Goal: Understand process/instructions: Learn about a topic

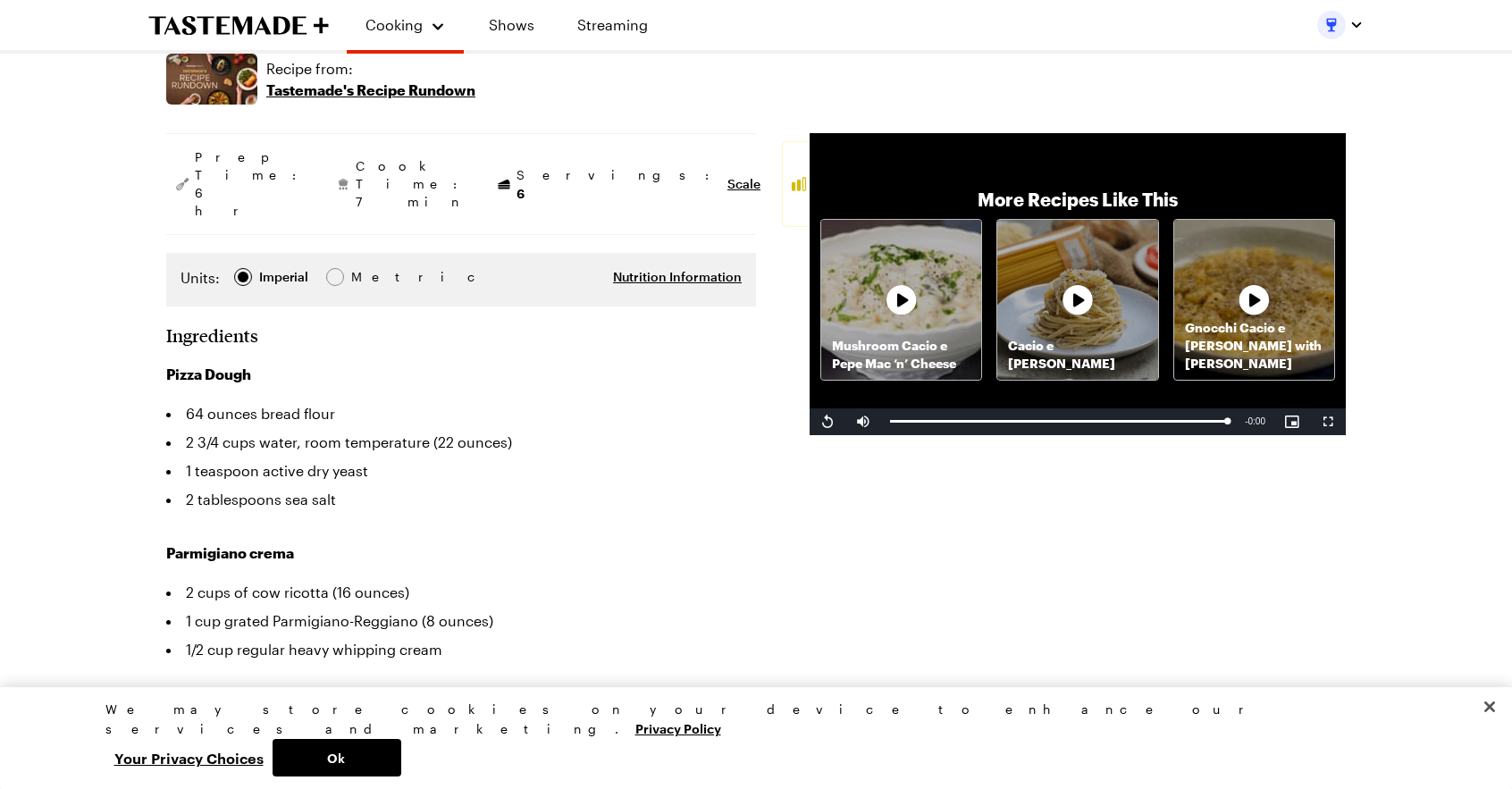
scroll to position [310, 0]
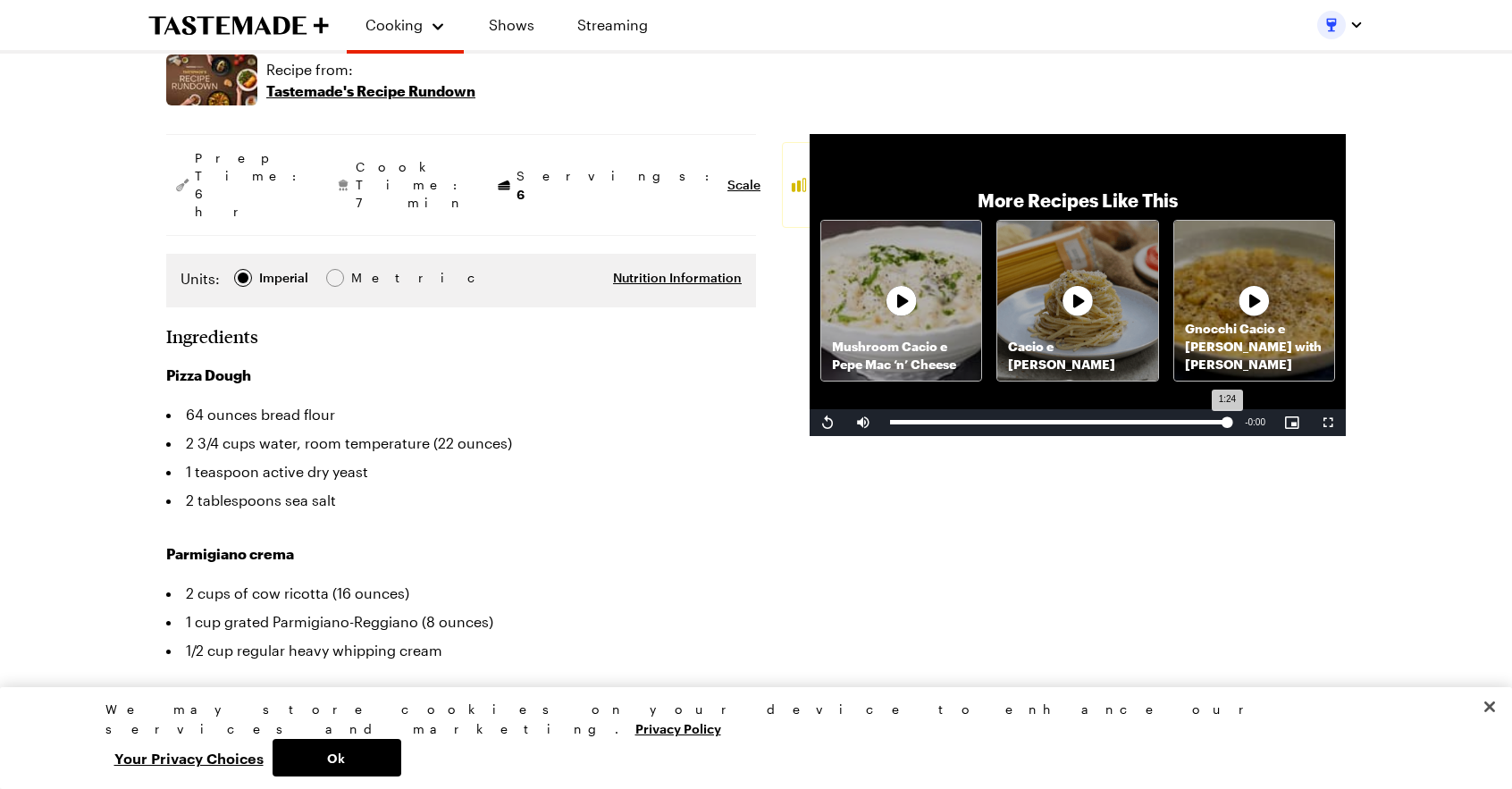
click at [902, 409] on div "Loaded : 100.00% 0:00 1:24" at bounding box center [1058, 423] width 354 height 27
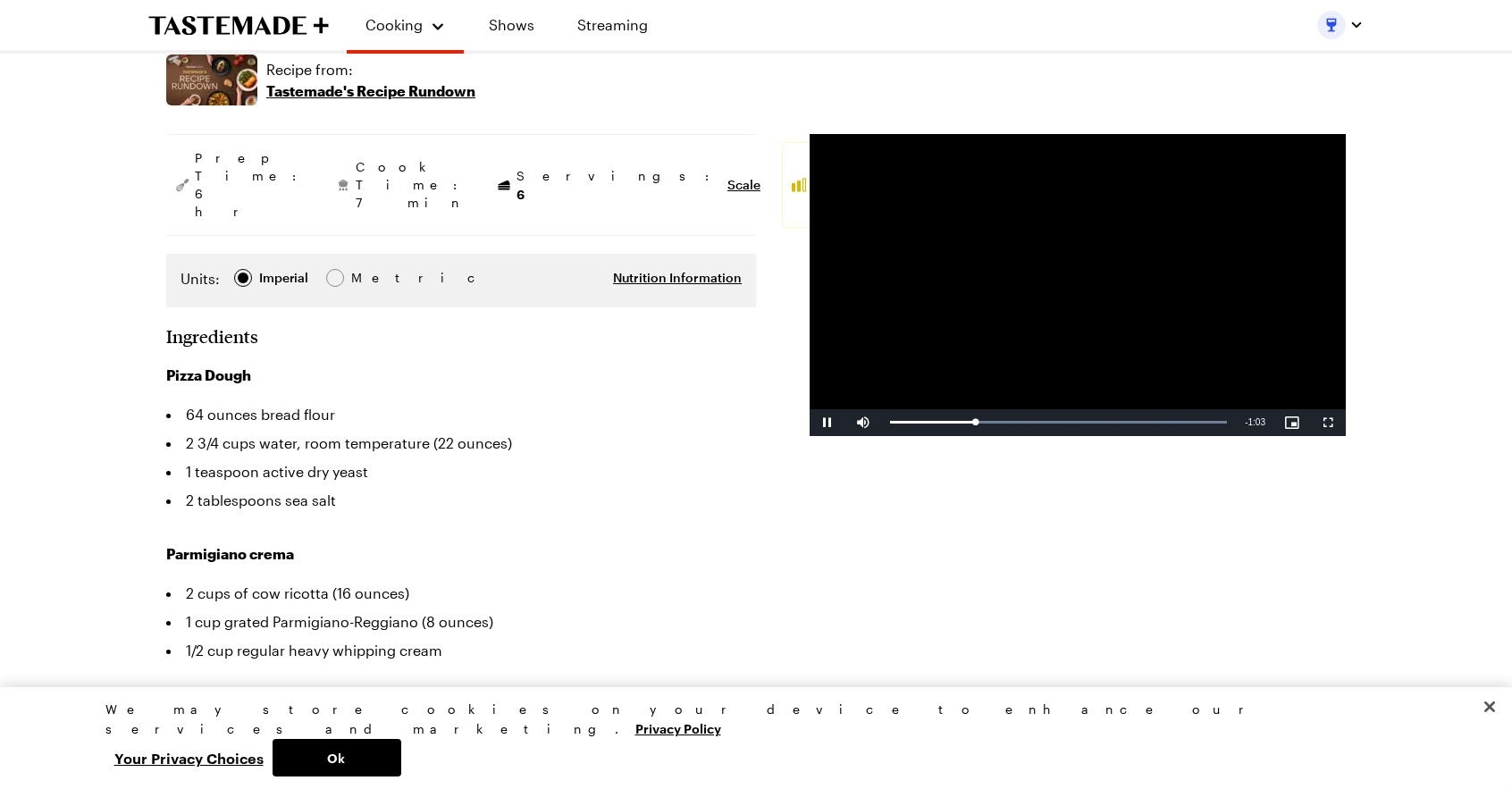
click at [838, 287] on video "Video Player" at bounding box center [1077, 284] width 536 height 302
click at [727, 176] on span "Scale" at bounding box center [743, 184] width 33 height 18
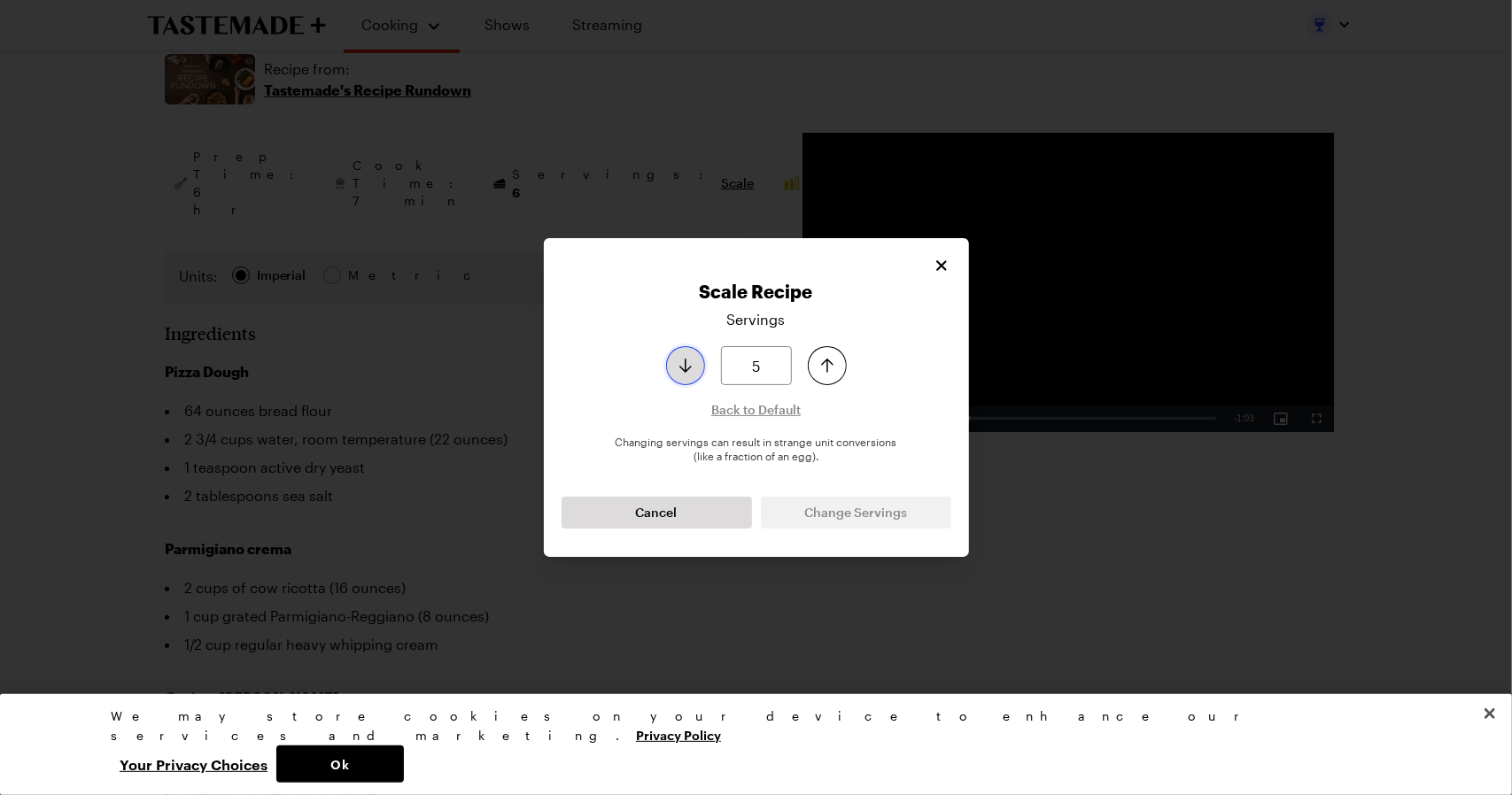
click at [677, 374] on icon "Decrease serving size by one" at bounding box center [685, 365] width 21 height 21
type input "4"
click at [677, 374] on icon "Decrease serving size by one" at bounding box center [685, 365] width 21 height 21
click at [818, 527] on button "Change Servings" at bounding box center [856, 512] width 190 height 32
type textarea "x"
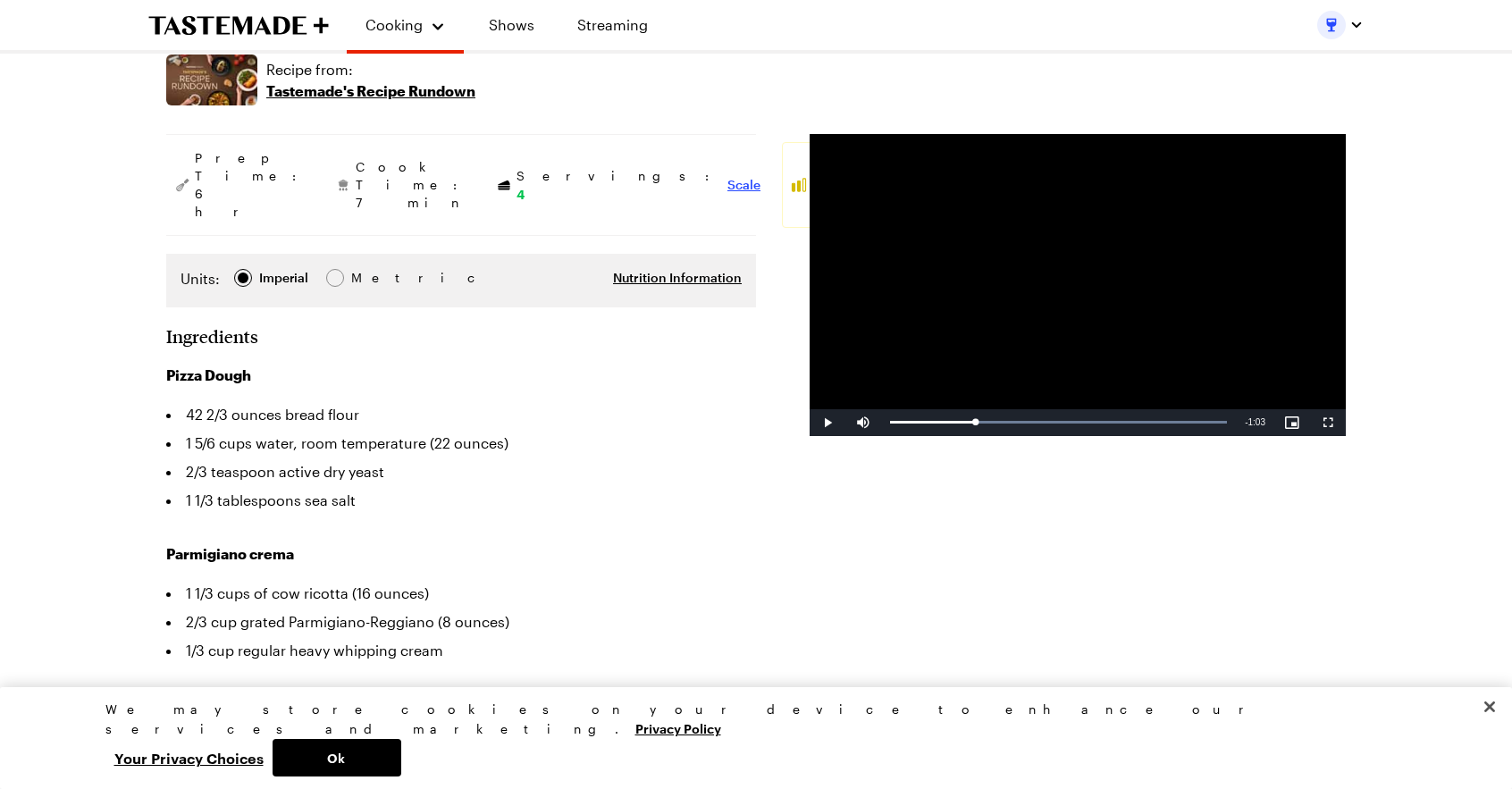
click at [727, 176] on span "Scale" at bounding box center [743, 184] width 33 height 18
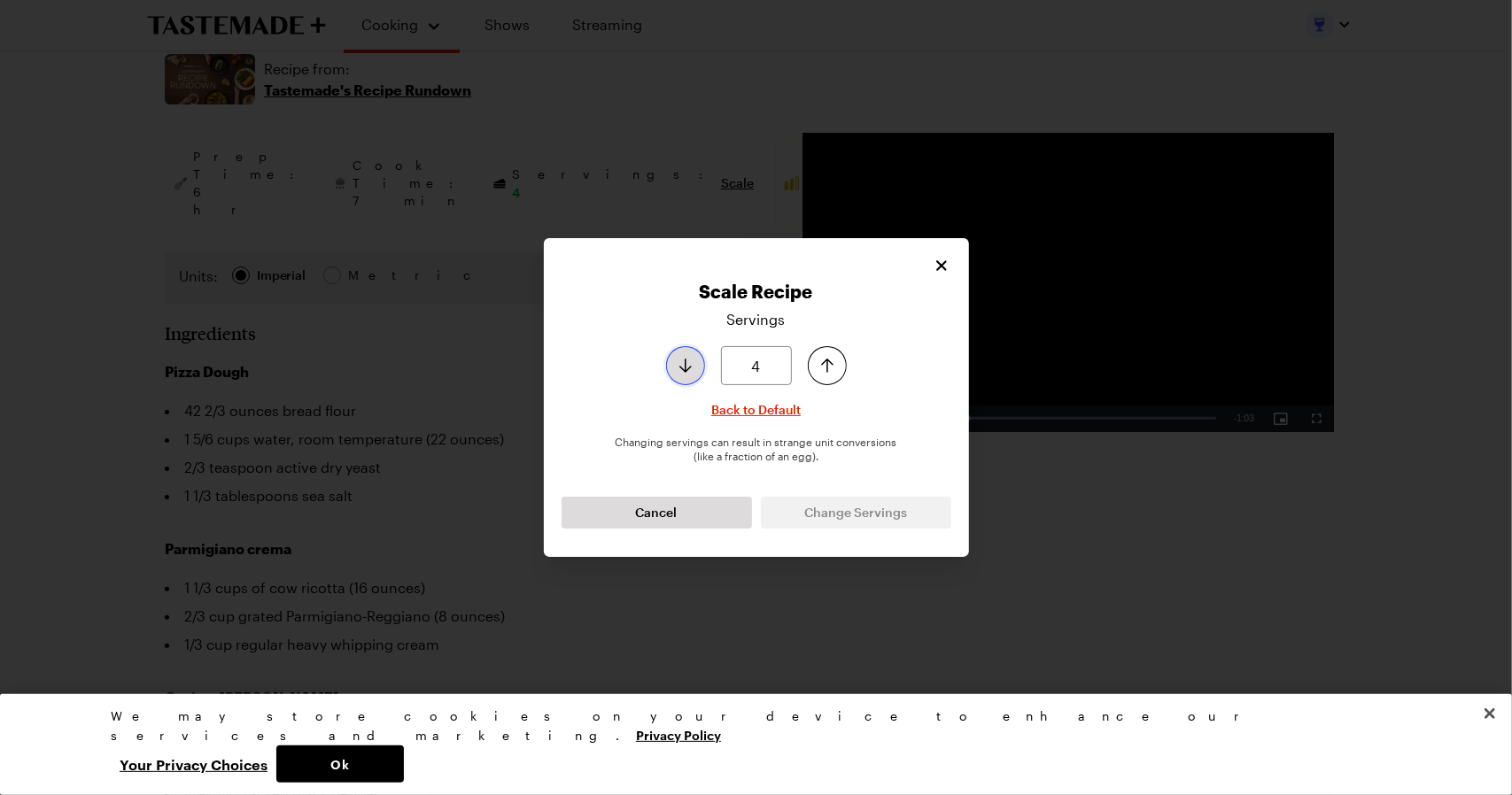
type input "3"
click at [669, 374] on button "Decrease serving size by one" at bounding box center [686, 366] width 39 height 39
click at [835, 524] on button "Change Servings" at bounding box center [856, 512] width 190 height 32
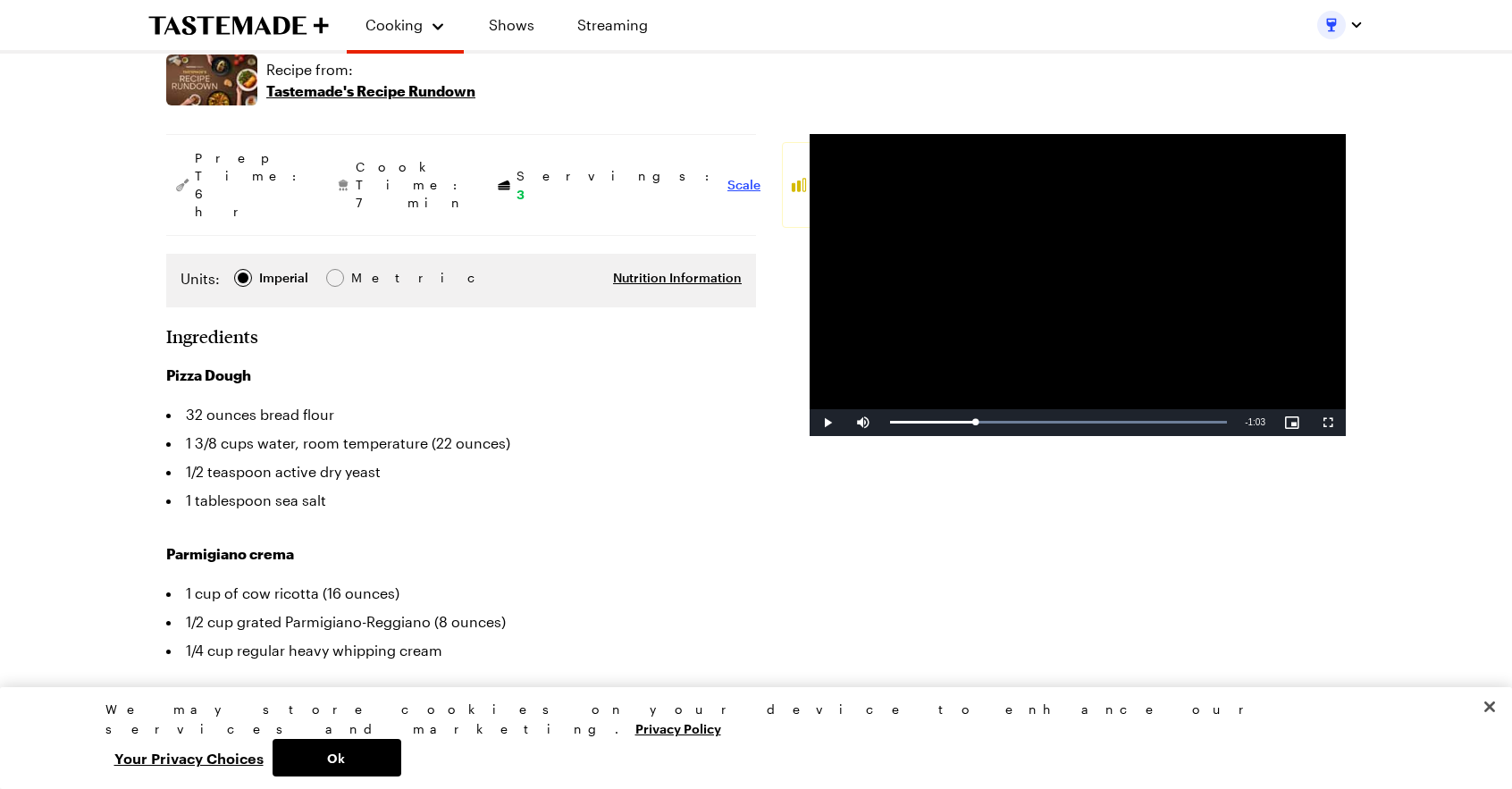
type textarea "x"
click at [926, 420] on div "Loaded : 100.00% 0:08 0:21" at bounding box center [1058, 422] width 337 height 5
click at [824, 423] on span "Video Player" at bounding box center [828, 423] width 36 height 0
click at [1078, 420] on div "Loaded : 100.00% 0:47 0:47" at bounding box center [1058, 422] width 337 height 5
click at [1073, 420] on div "0:45" at bounding box center [1073, 422] width 1 height 5
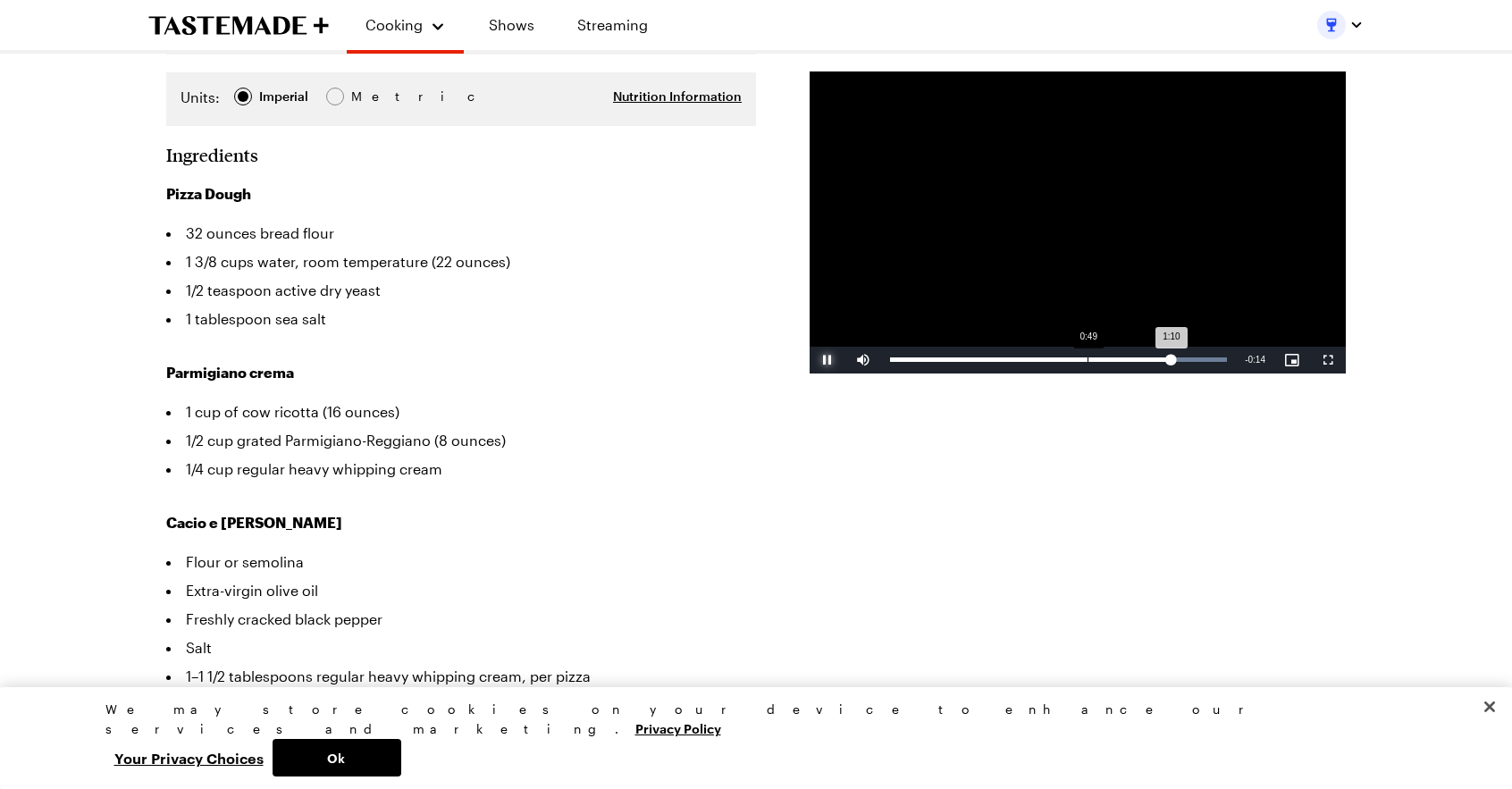
scroll to position [497, 0]
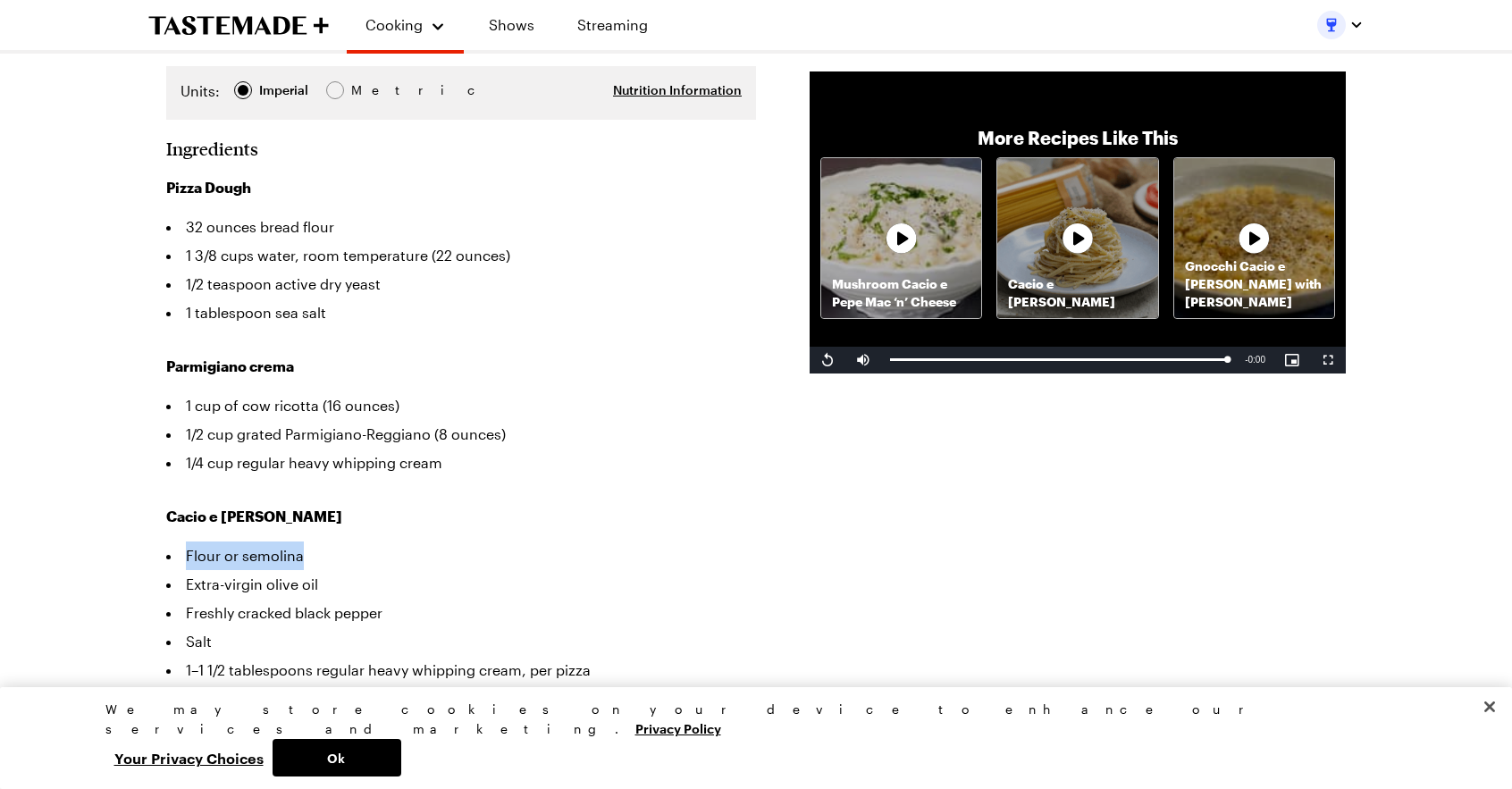
drag, startPoint x: 302, startPoint y: 480, endPoint x: 157, endPoint y: 460, distance: 146.4
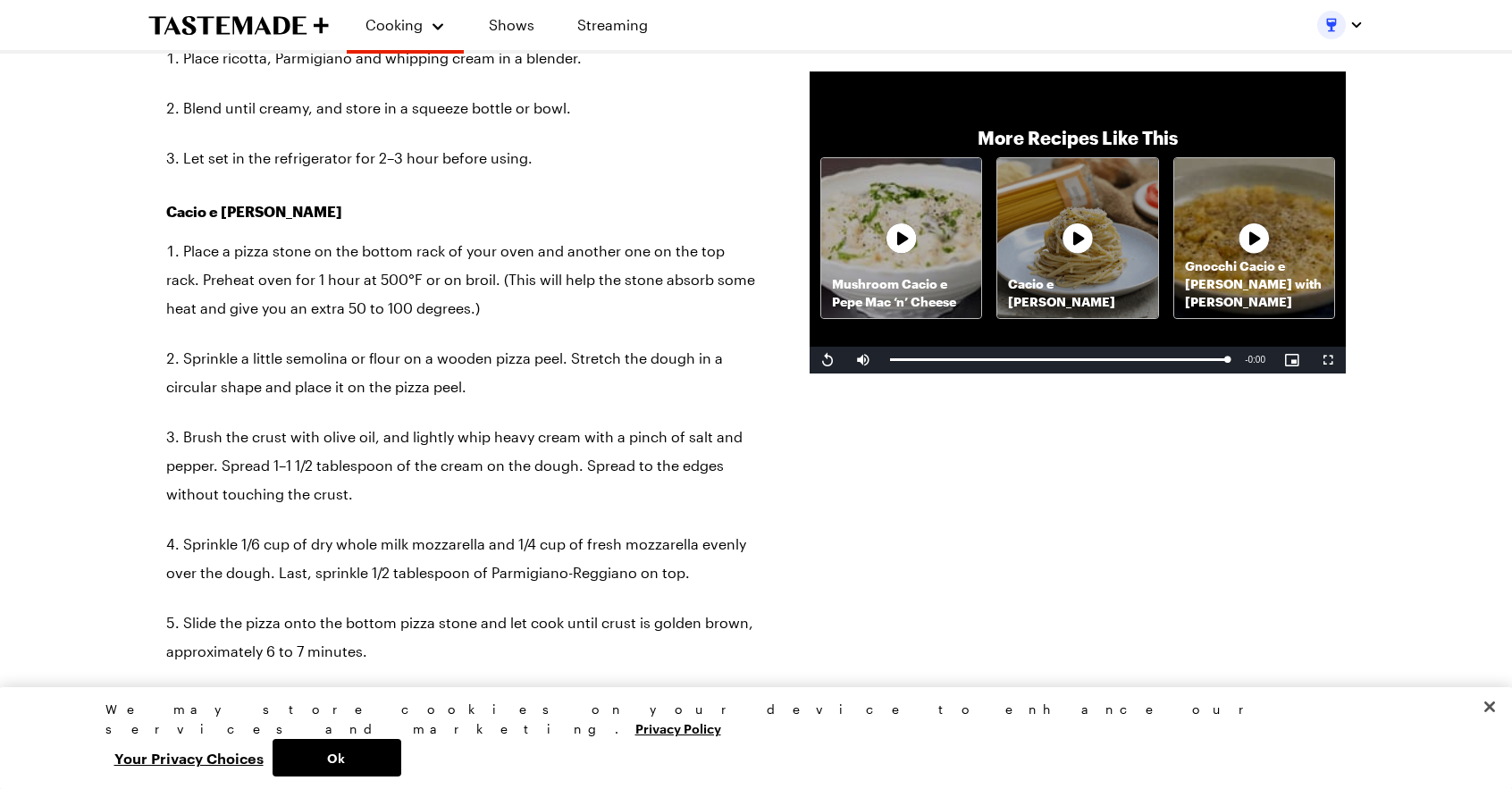
scroll to position [1855, 0]
